Goal: Navigation & Orientation: Find specific page/section

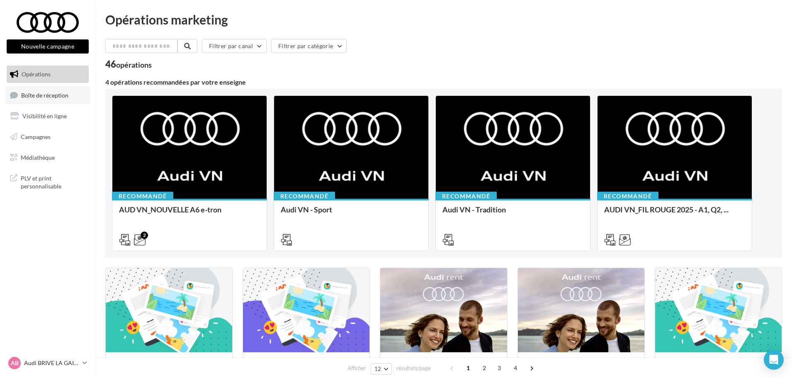
click at [44, 99] on link "Boîte de réception" at bounding box center [47, 95] width 85 height 18
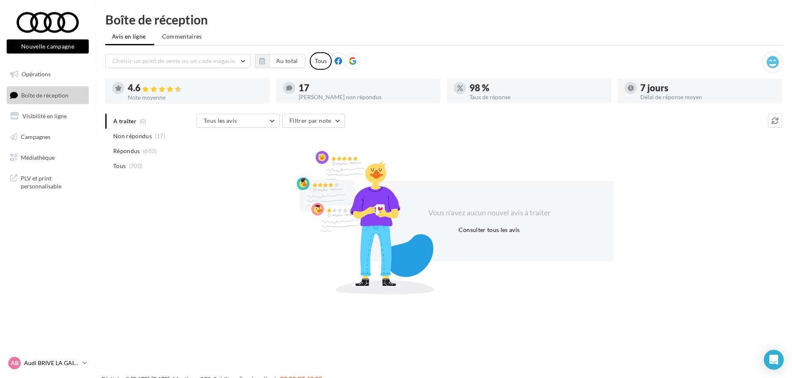
click at [78, 364] on p "Audi BRIVE LA GAILLARDE" at bounding box center [51, 363] width 55 height 8
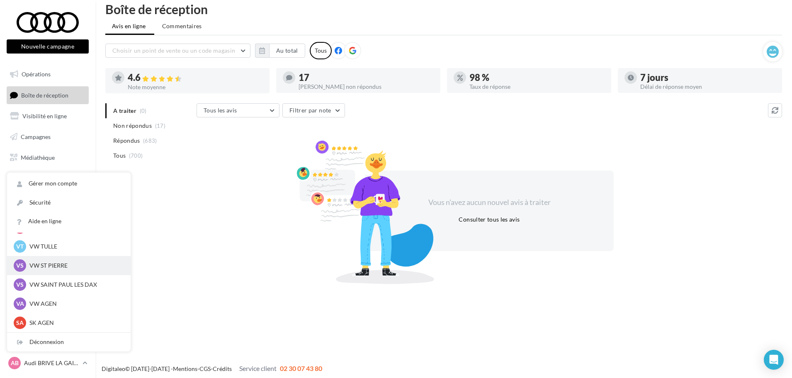
scroll to position [13, 0]
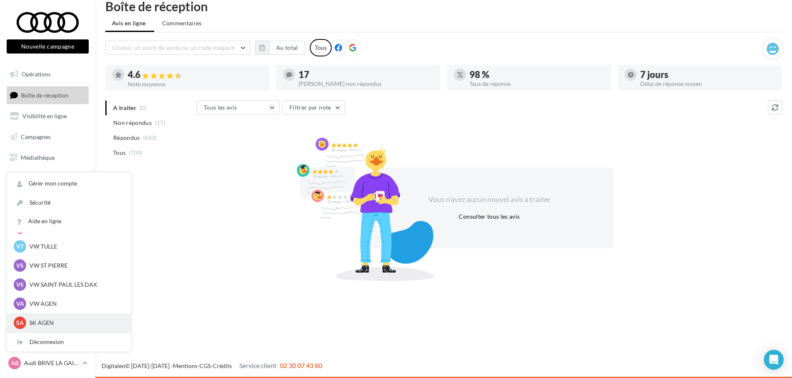
click at [54, 320] on p "SK AGEN" at bounding box center [74, 323] width 91 height 8
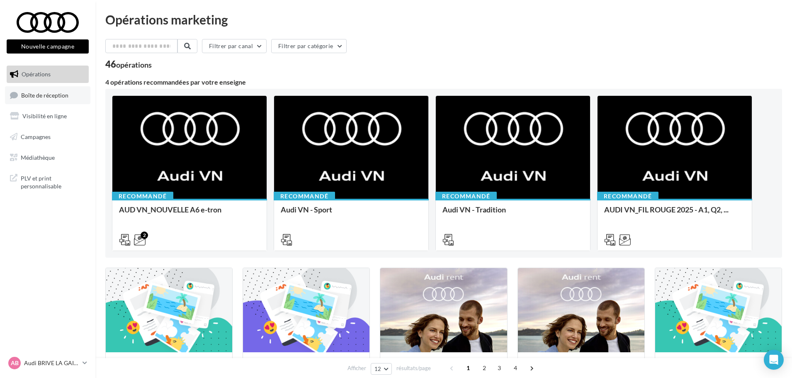
click at [48, 96] on span "Boîte de réception" at bounding box center [44, 94] width 47 height 7
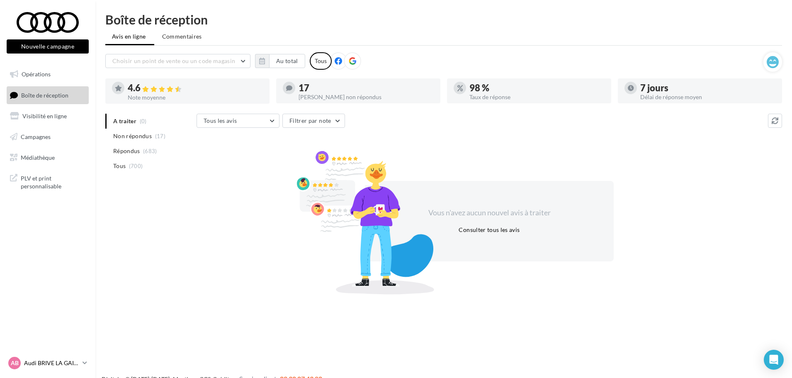
click at [82, 363] on link "AB Audi BRIVE LA GAILLARDE audi-briv-lab" at bounding box center [48, 363] width 82 height 16
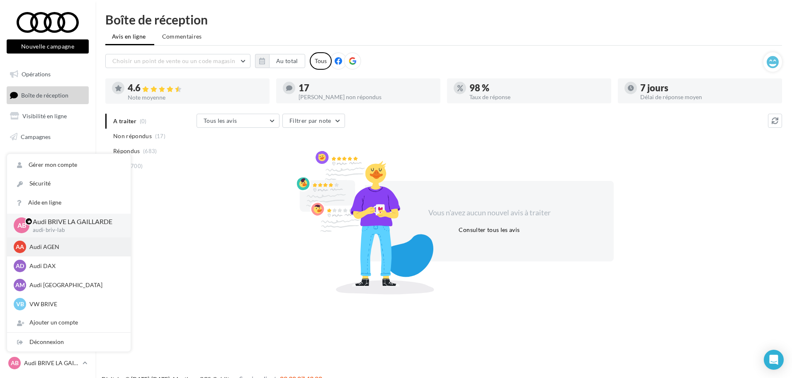
click at [74, 248] on p "Audi AGEN" at bounding box center [74, 247] width 91 height 8
